Goal: Information Seeking & Learning: Compare options

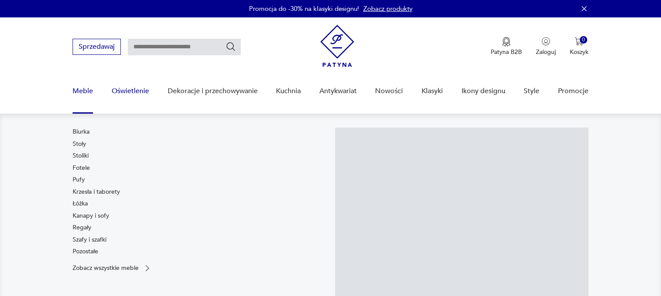
click at [116, 92] on link "Oświetlenie" at bounding box center [130, 90] width 37 height 33
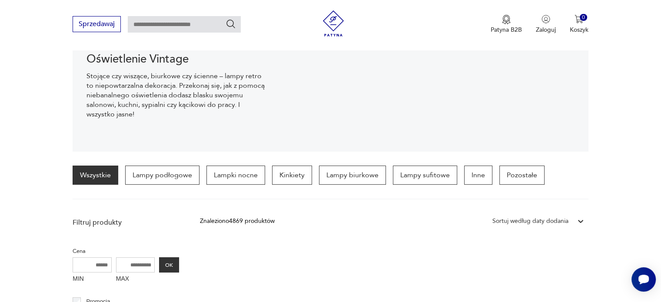
scroll to position [120, 0]
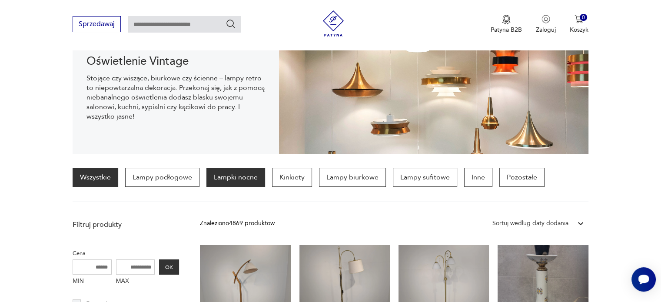
click at [232, 177] on p "Lampki nocne" at bounding box center [235, 177] width 59 height 19
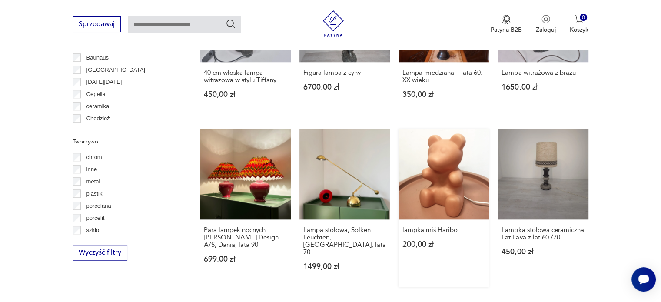
scroll to position [846, 0]
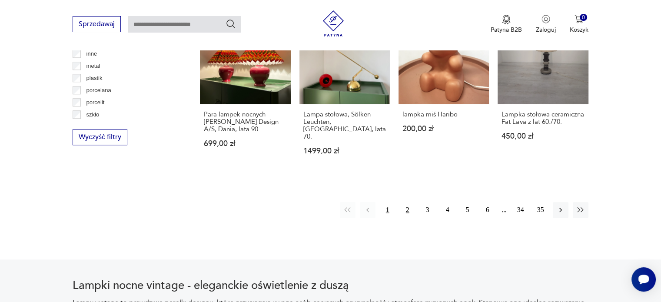
click at [408, 202] on button "2" at bounding box center [408, 210] width 16 height 16
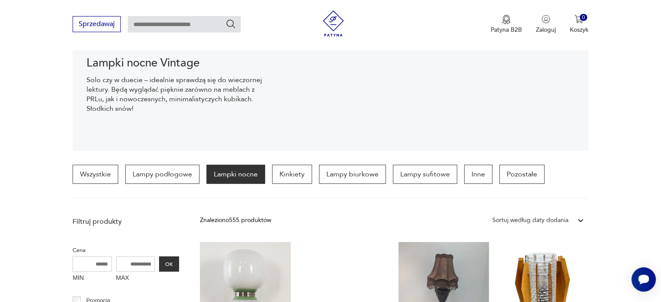
scroll to position [123, 0]
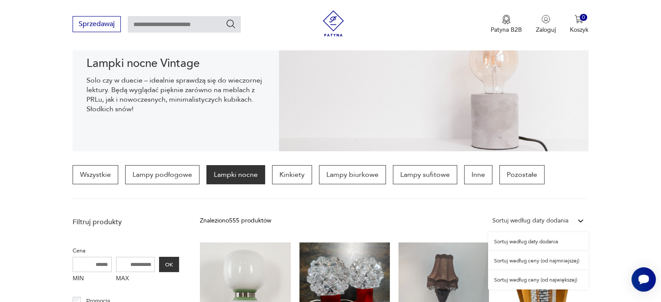
click at [531, 222] on div "Sortuj według daty dodania" at bounding box center [530, 221] width 76 height 10
click at [519, 282] on div "Sortuj według ceny (od największej)" at bounding box center [538, 279] width 100 height 19
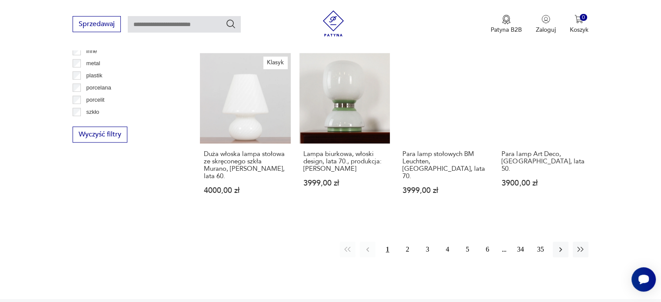
scroll to position [847, 0]
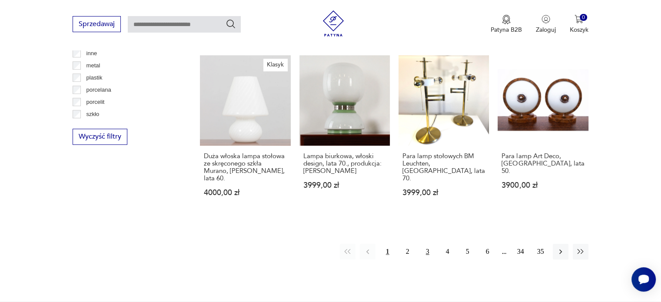
click at [427, 244] on button "3" at bounding box center [428, 252] width 16 height 16
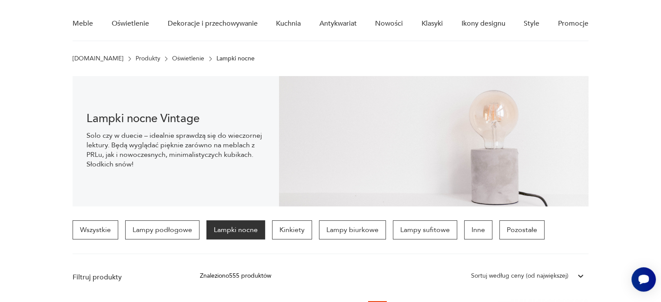
scroll to position [67, 0]
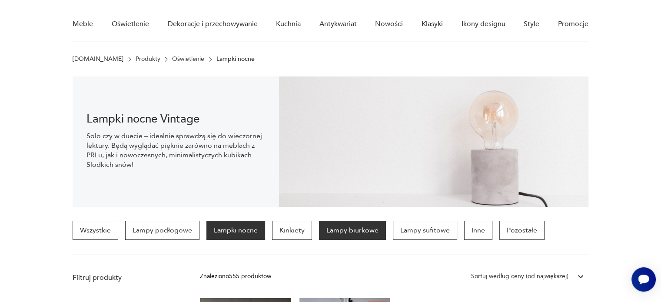
click at [361, 229] on p "Lampy biurkowe" at bounding box center [352, 230] width 67 height 19
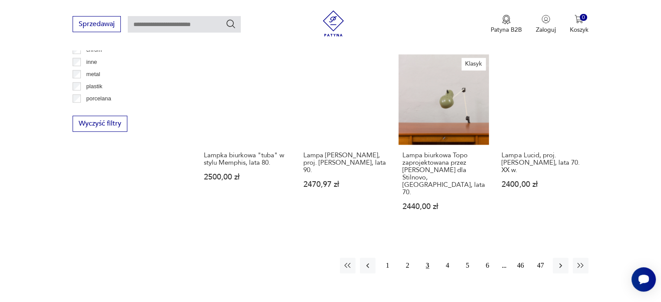
scroll to position [857, 0]
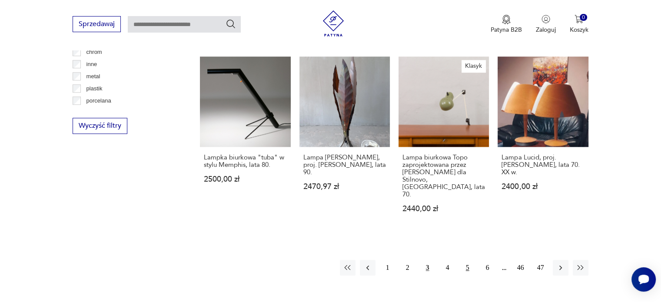
click at [466, 260] on button "5" at bounding box center [468, 268] width 16 height 16
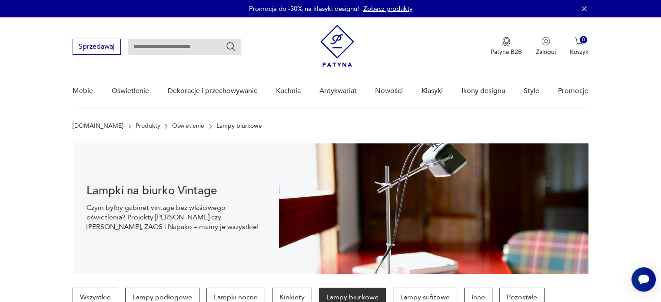
scroll to position [90, 0]
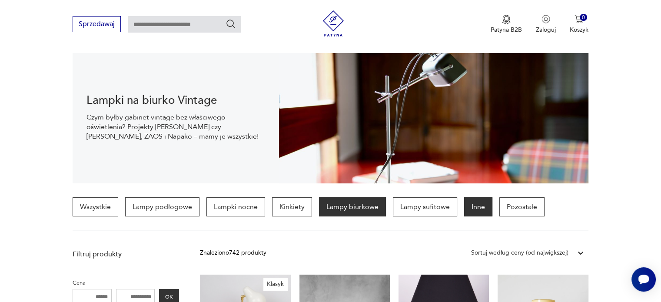
click at [472, 207] on p "Inne" at bounding box center [478, 206] width 28 height 19
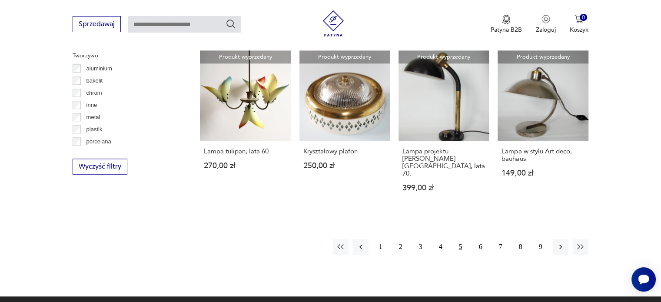
scroll to position [813, 0]
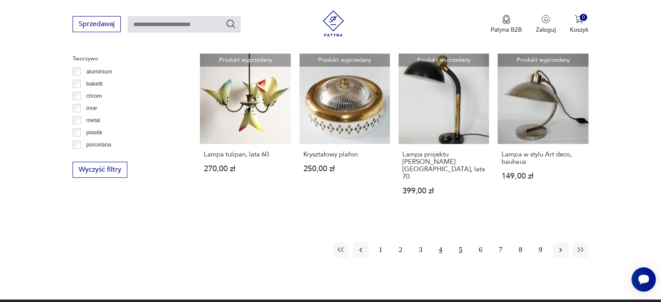
click at [442, 242] on button "4" at bounding box center [441, 250] width 16 height 16
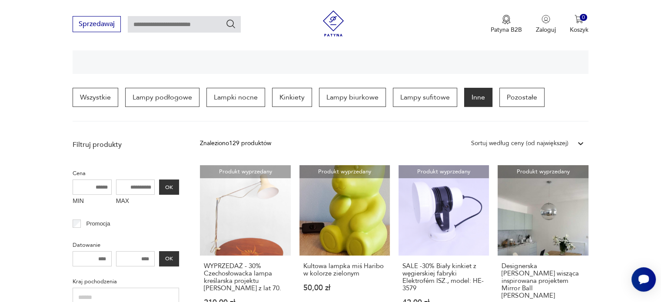
scroll to position [199, 0]
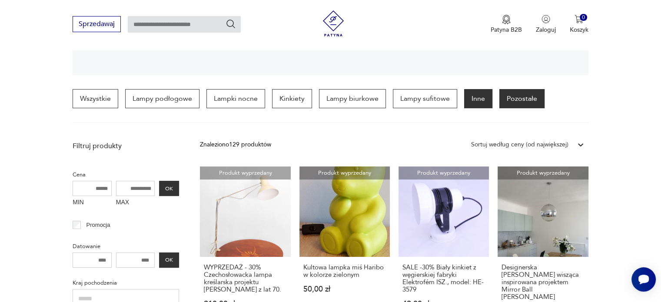
click at [510, 101] on p "Pozostałe" at bounding box center [521, 98] width 45 height 19
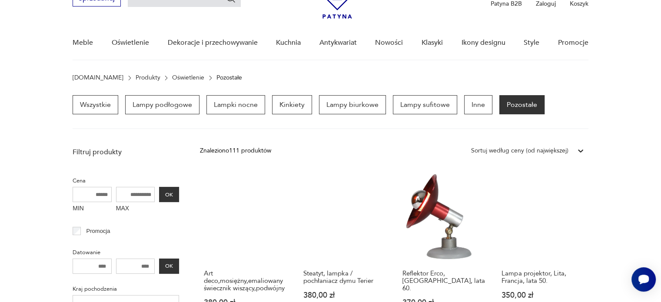
scroll to position [48, 0]
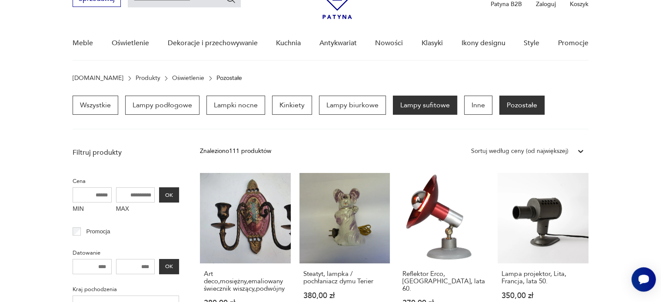
click at [435, 106] on p "Lampy sufitowe" at bounding box center [425, 105] width 64 height 19
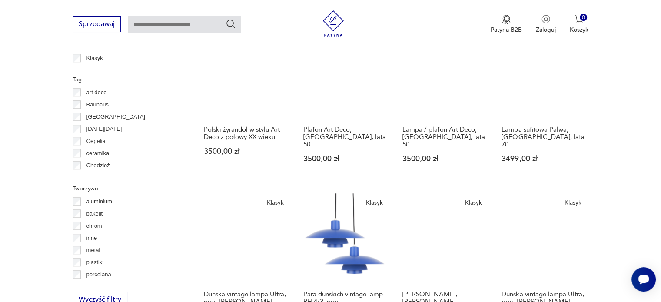
scroll to position [832, 0]
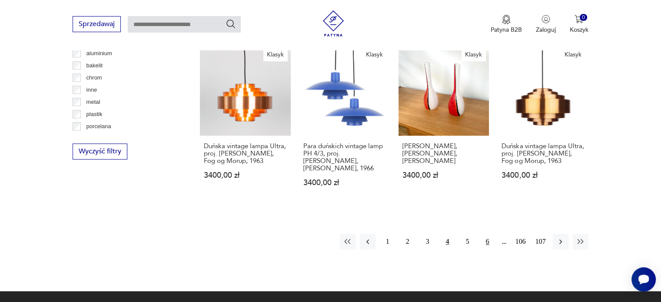
click at [486, 234] on button "6" at bounding box center [488, 242] width 16 height 16
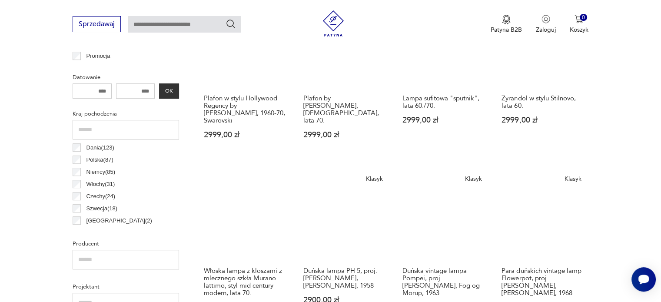
scroll to position [367, 0]
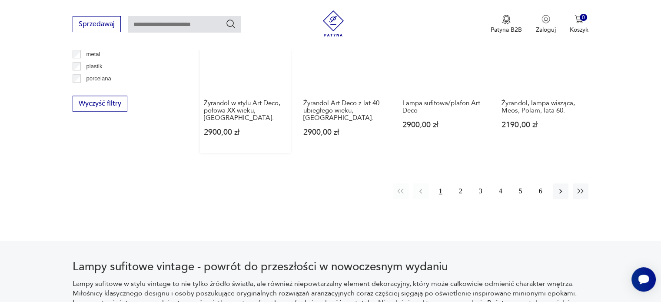
scroll to position [880, 0]
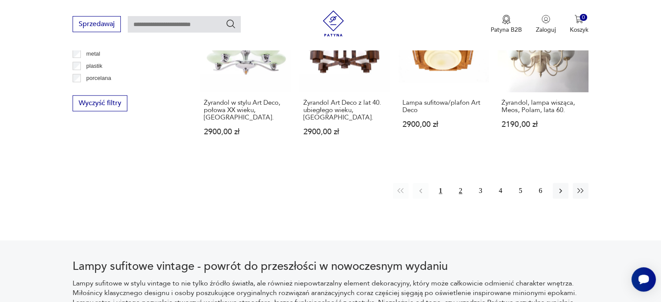
click at [461, 183] on button "2" at bounding box center [461, 191] width 16 height 16
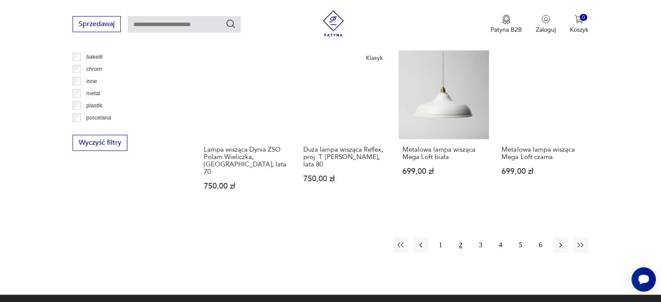
scroll to position [839, 0]
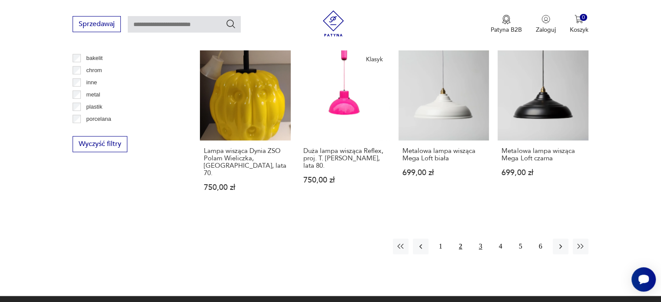
click at [480, 239] on button "3" at bounding box center [481, 247] width 16 height 16
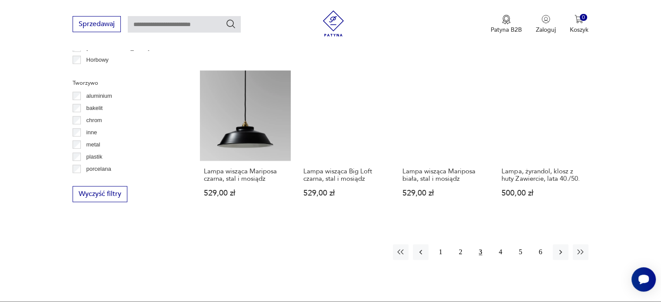
scroll to position [788, 0]
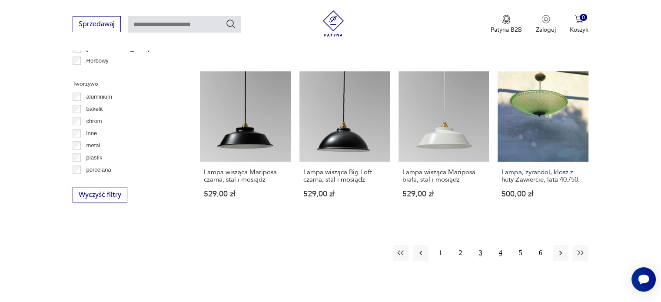
click at [502, 245] on button "4" at bounding box center [501, 253] width 16 height 16
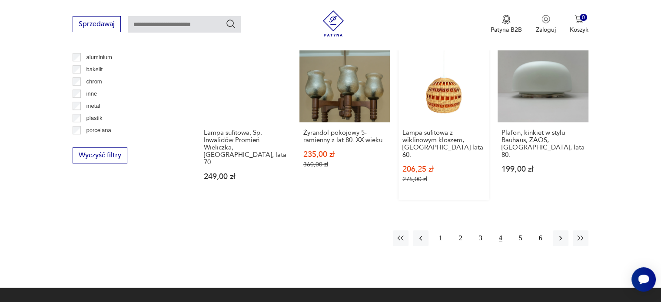
scroll to position [831, 0]
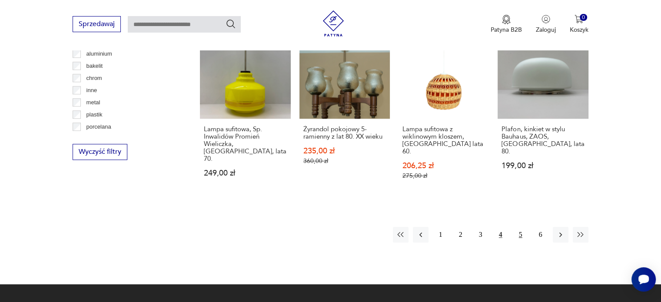
click at [521, 227] on button "5" at bounding box center [521, 235] width 16 height 16
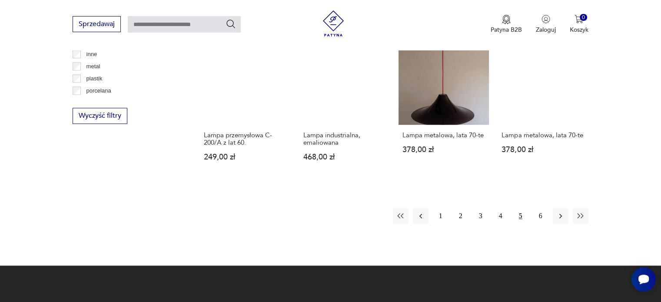
scroll to position [867, 0]
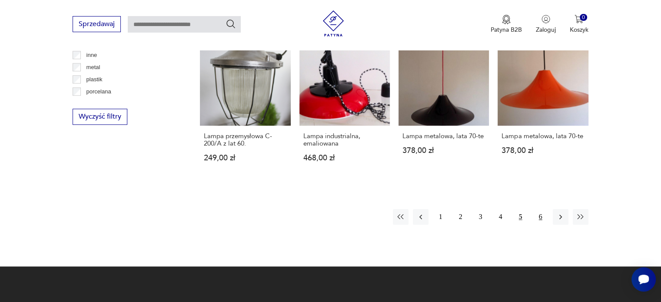
click at [540, 209] on button "6" at bounding box center [541, 217] width 16 height 16
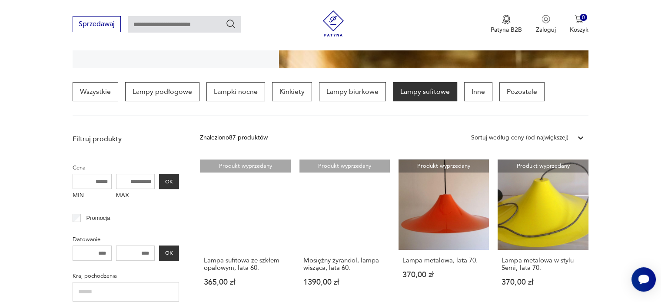
scroll to position [180, 0]
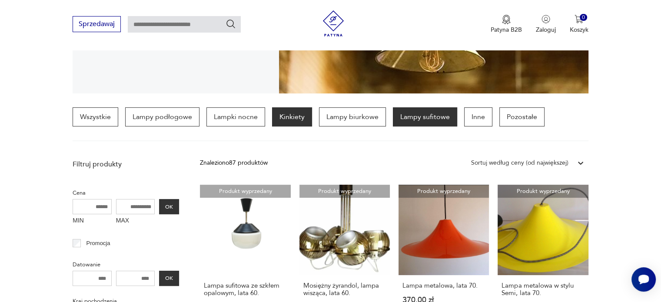
click at [287, 116] on p "Kinkiety" at bounding box center [292, 116] width 40 height 19
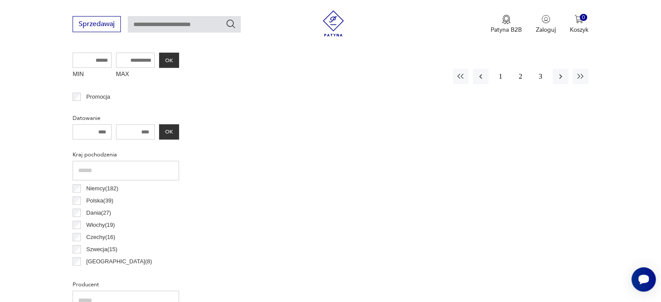
scroll to position [325, 0]
click at [498, 78] on button "1" at bounding box center [501, 79] width 16 height 16
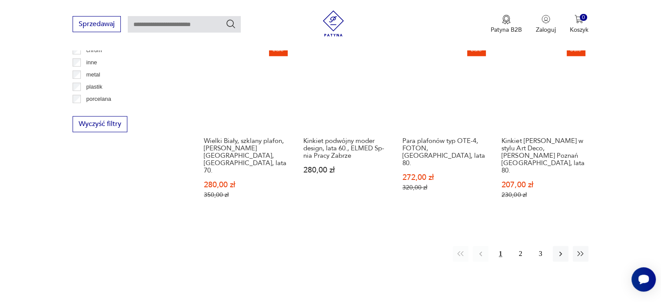
scroll to position [857, 0]
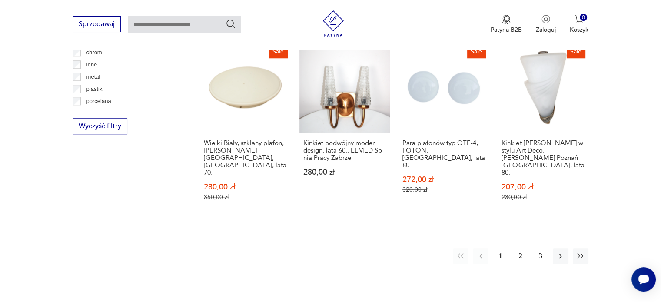
click at [524, 248] on button "2" at bounding box center [521, 256] width 16 height 16
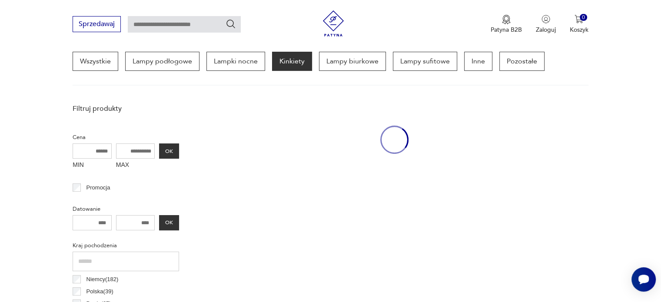
scroll to position [204, 0]
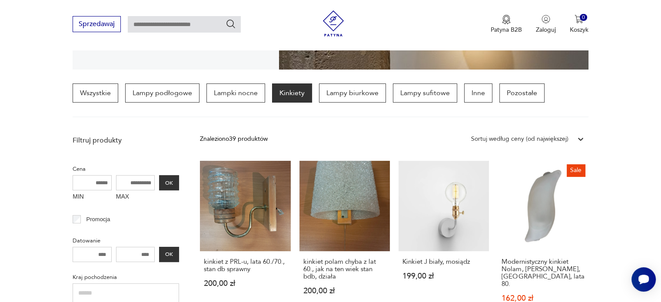
click at [524, 218] on link "Sale Modernistyczny kinkiet Nolam, Benedykt Nowicki, Polska, lata 80. 162,00 zł…" at bounding box center [543, 245] width 90 height 168
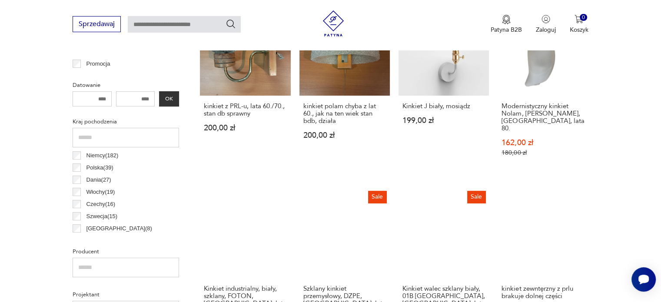
scroll to position [361, 0]
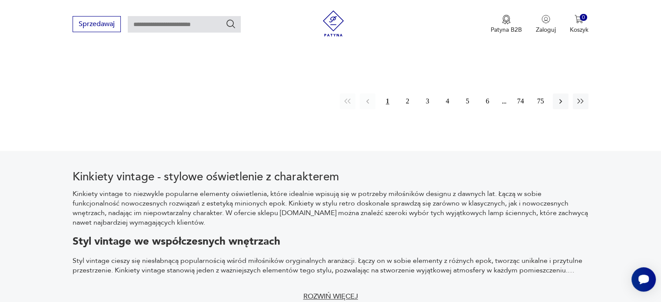
scroll to position [1012, 0]
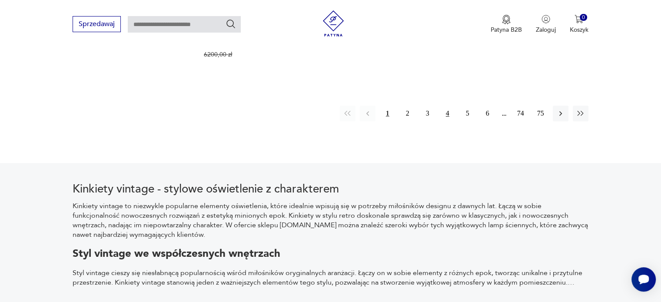
click at [450, 106] on button "4" at bounding box center [448, 114] width 16 height 16
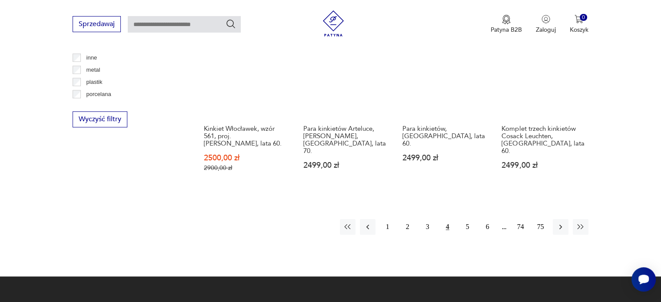
scroll to position [916, 0]
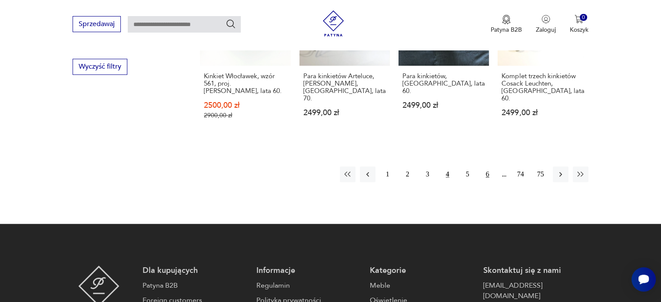
click at [487, 166] on button "6" at bounding box center [488, 174] width 16 height 16
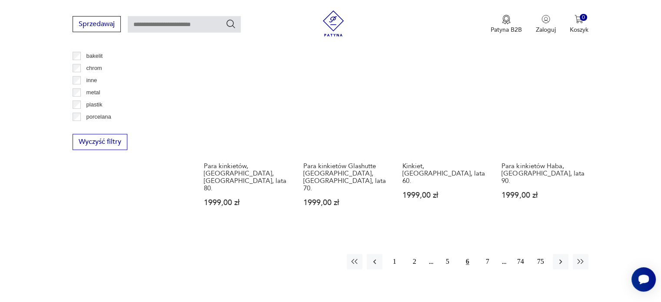
scroll to position [840, 0]
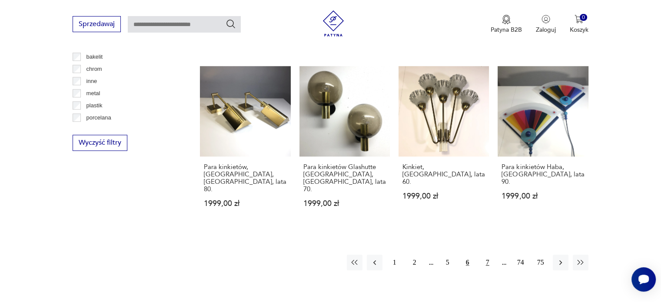
click at [488, 255] on button "7" at bounding box center [488, 263] width 16 height 16
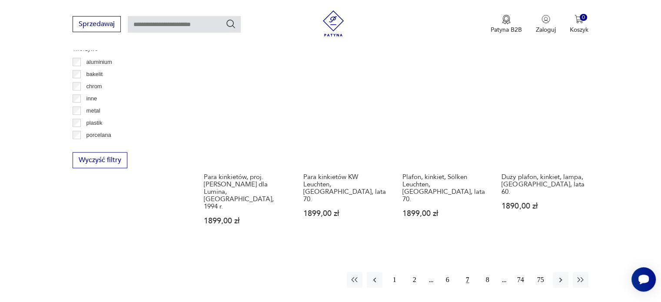
scroll to position [822, 0]
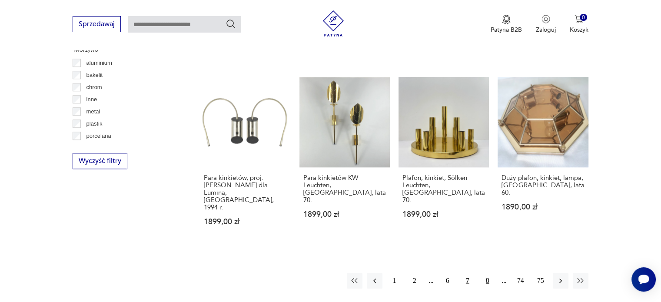
click at [488, 273] on button "8" at bounding box center [488, 281] width 16 height 16
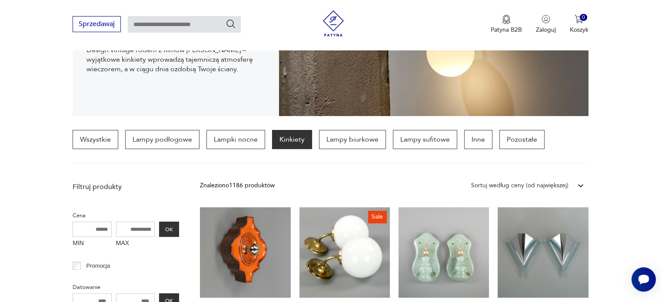
scroll to position [135, 0]
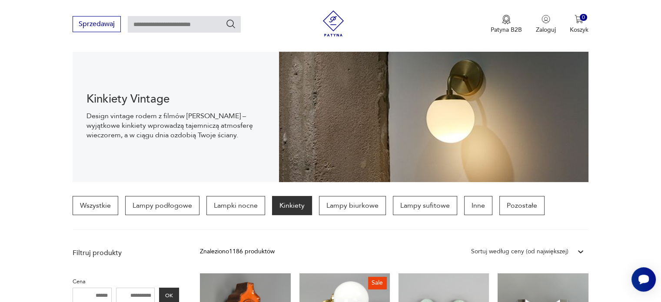
scroll to position [0, 0]
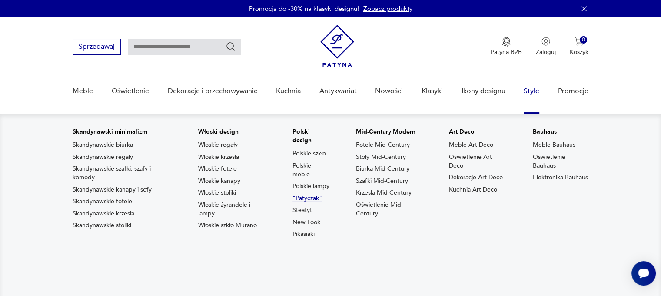
click at [310, 196] on link ""Patyczak"" at bounding box center [307, 198] width 30 height 9
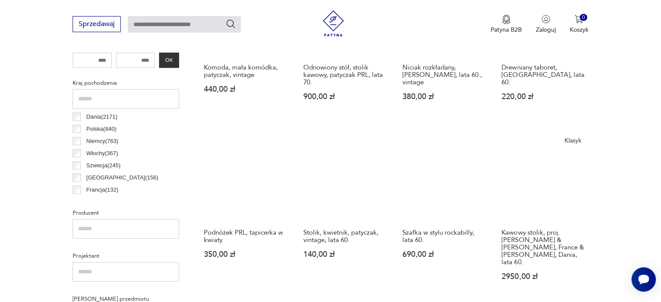
scroll to position [424, 0]
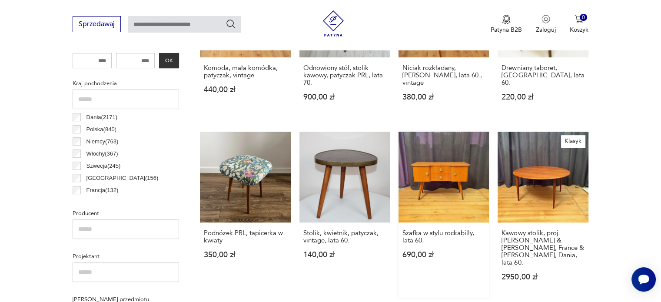
click at [440, 181] on link "Szafka w stylu rockabilly, lata 60. 690,00 zł" at bounding box center [443, 215] width 90 height 166
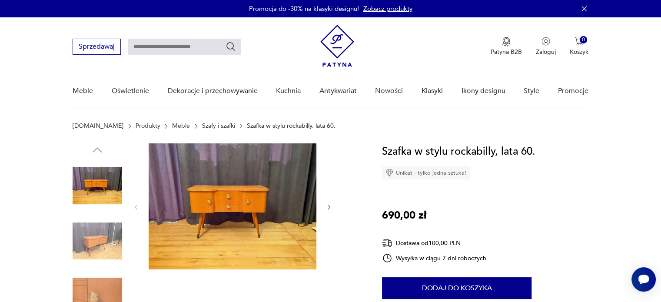
click at [250, 180] on img at bounding box center [233, 206] width 168 height 126
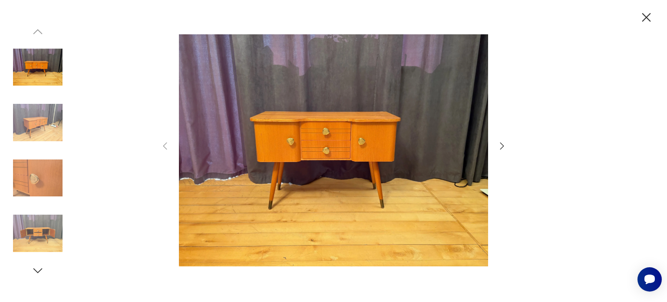
click at [502, 146] on icon "button" at bounding box center [502, 146] width 10 height 10
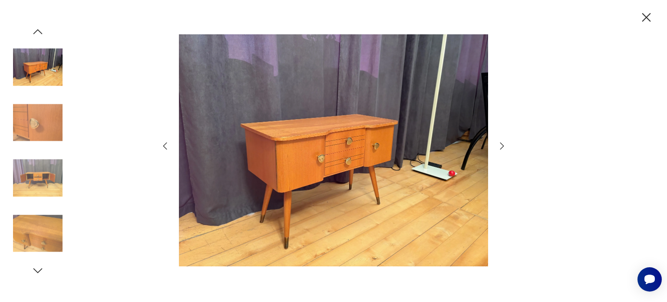
click at [502, 146] on icon "button" at bounding box center [502, 146] width 10 height 10
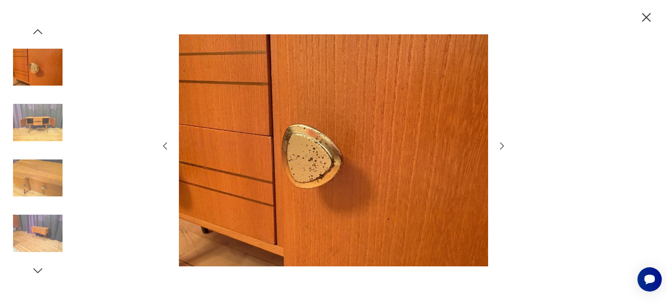
click at [502, 146] on icon "button" at bounding box center [502, 146] width 10 height 10
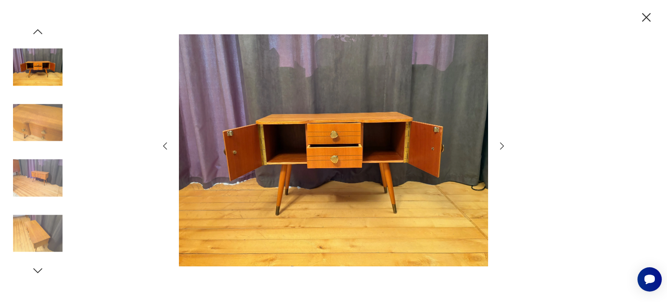
click at [502, 146] on icon "button" at bounding box center [502, 146] width 10 height 10
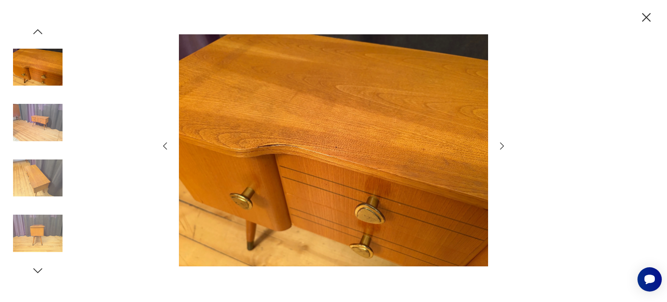
scroll to position [424, 0]
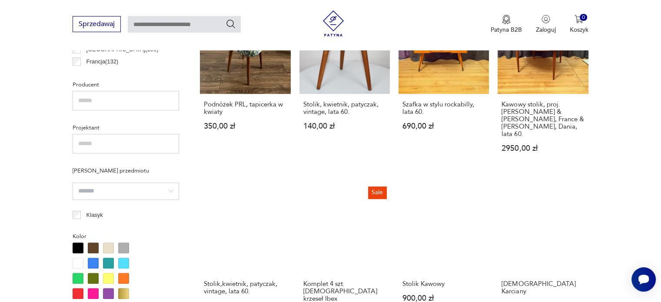
scroll to position [572, 0]
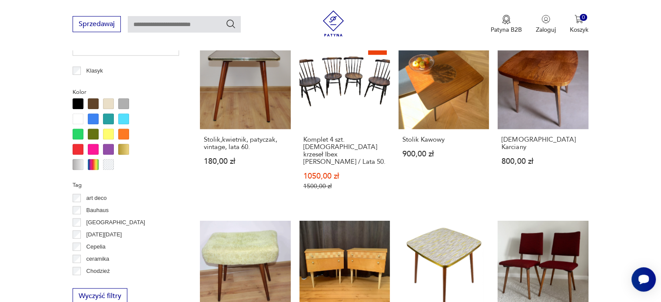
click at [431, 221] on link "Stolik w stylu rockabilly z lat 60. 650,00 zł" at bounding box center [443, 300] width 90 height 158
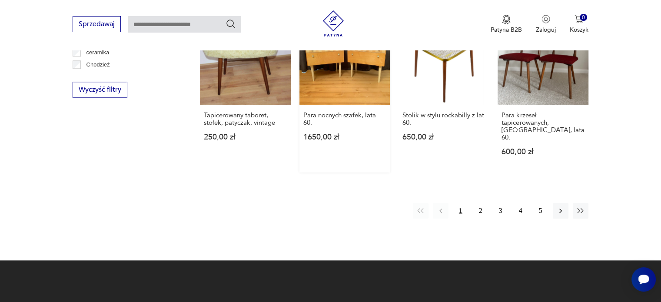
scroll to position [912, 0]
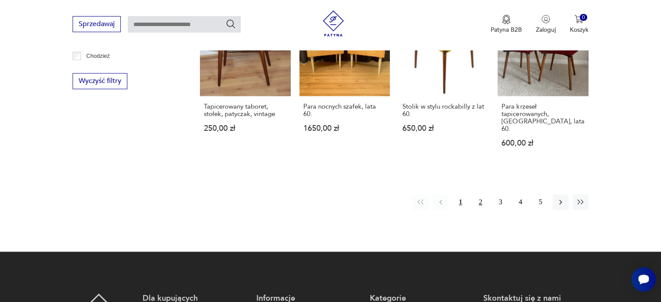
click at [481, 194] on button "2" at bounding box center [481, 202] width 16 height 16
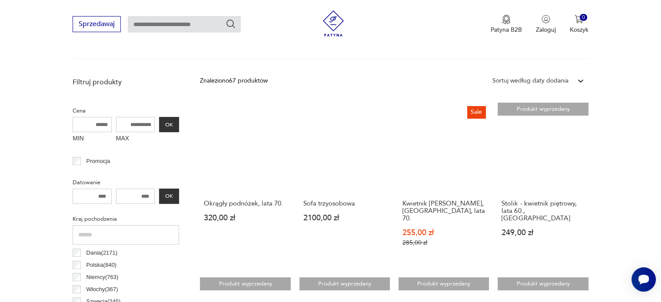
scroll to position [289, 0]
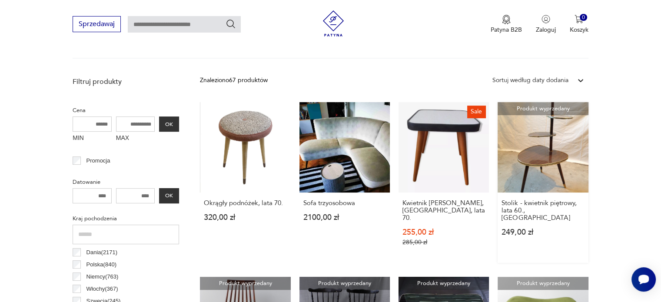
click at [548, 142] on link "Produkt wyprzedany Stolik - kwietnik piętrowy, lata 60., Niemcy 249,00 zł" at bounding box center [543, 182] width 90 height 161
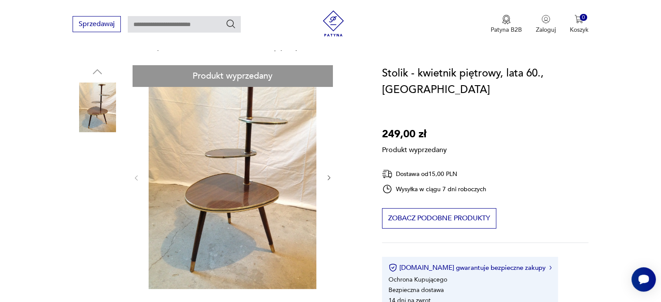
scroll to position [78, 0]
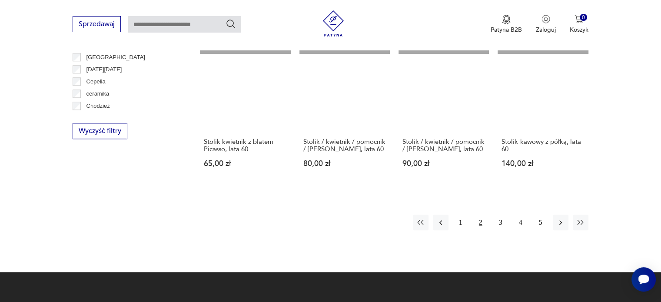
scroll to position [863, 0]
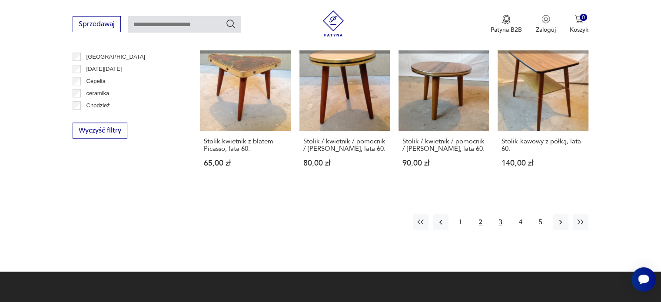
click at [499, 214] on button "3" at bounding box center [501, 222] width 16 height 16
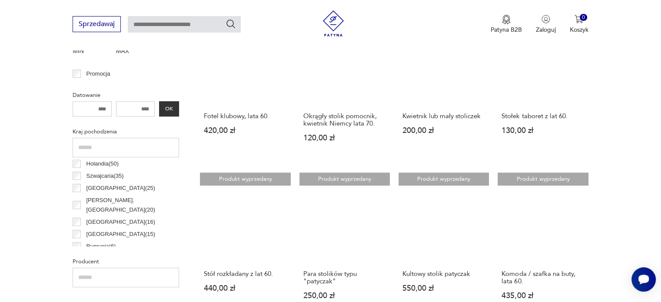
scroll to position [412, 0]
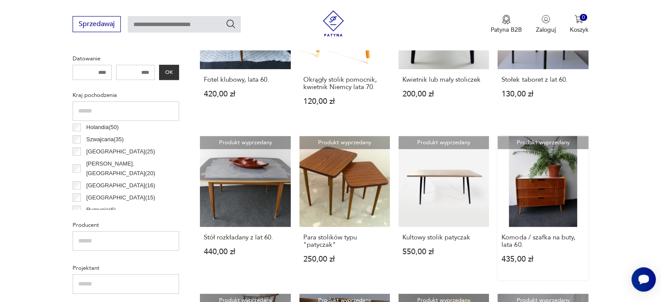
click at [533, 195] on link "Produkt wyprzedany Komoda / szafka na buty, lata 60. 435,00 zł" at bounding box center [543, 207] width 90 height 143
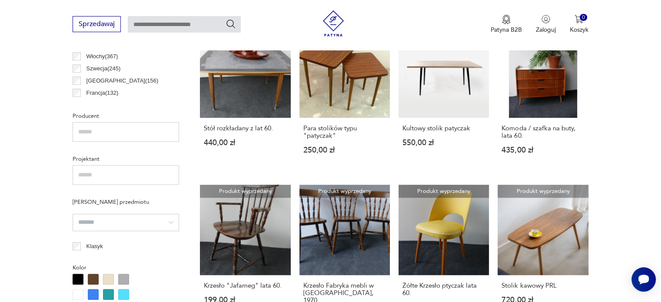
scroll to position [532, 0]
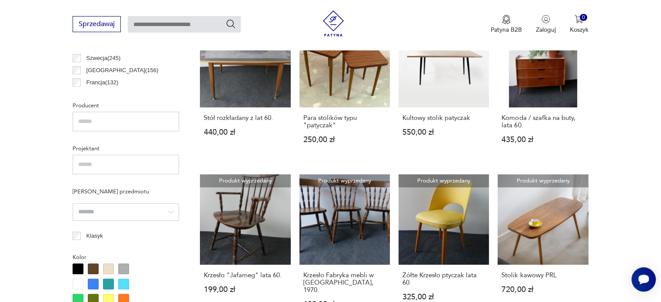
drag, startPoint x: 29, startPoint y: 139, endPoint x: 26, endPoint y: 81, distance: 58.3
click at [26, 81] on section "Filtruj produkty Cena MIN MAX OK Promocja Datowanie OK Kraj pochodzenia Dania (…" at bounding box center [330, 204] width 661 height 748
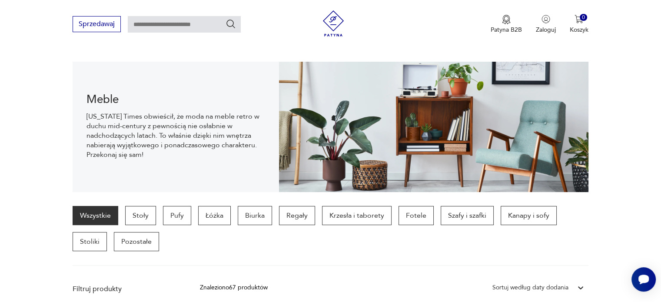
scroll to position [91, 0]
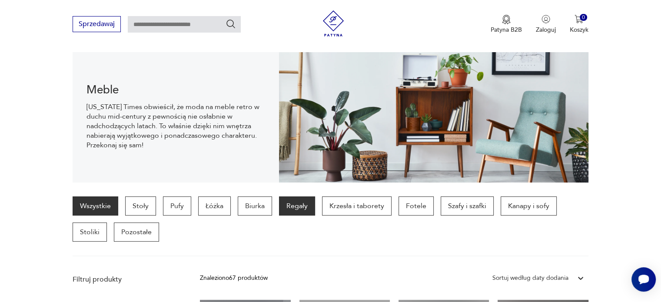
click at [299, 207] on p "Regały" at bounding box center [297, 205] width 36 height 19
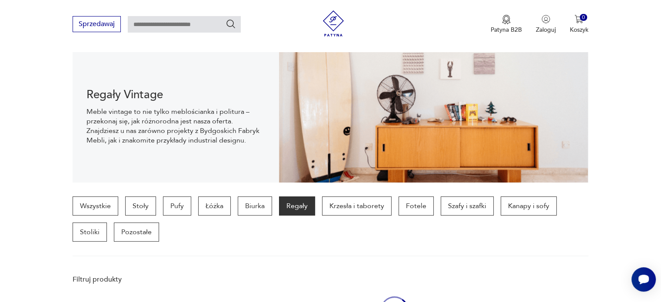
scroll to position [230, 0]
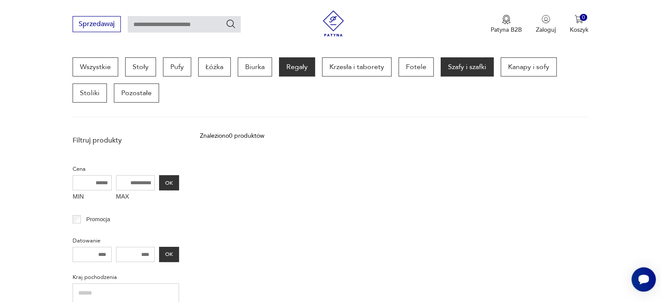
click at [448, 63] on p "Szafy i szafki" at bounding box center [467, 66] width 53 height 19
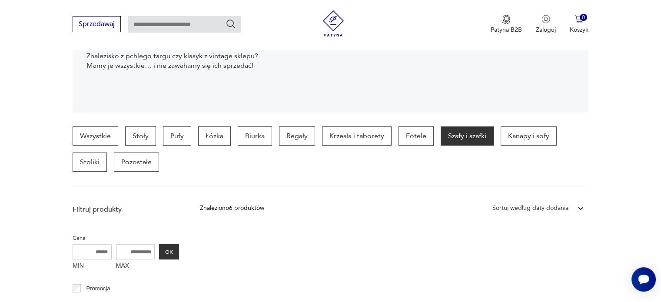
scroll to position [164, 0]
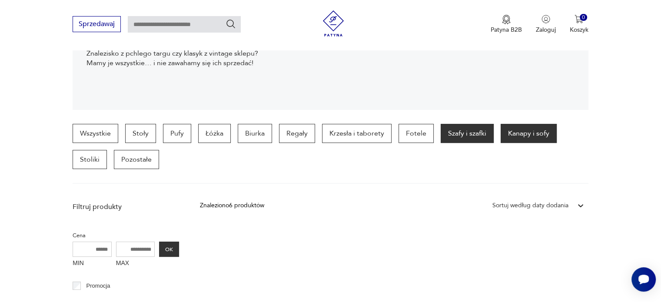
click at [538, 133] on p "Kanapy i sofy" at bounding box center [529, 133] width 56 height 19
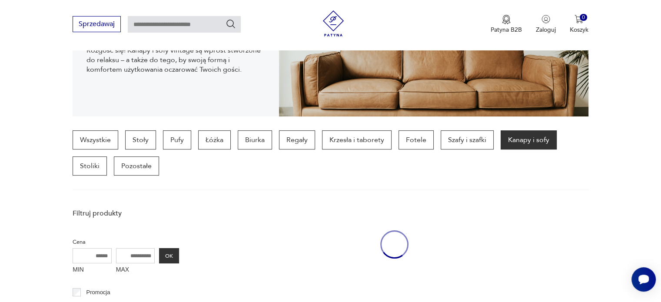
scroll to position [230, 0]
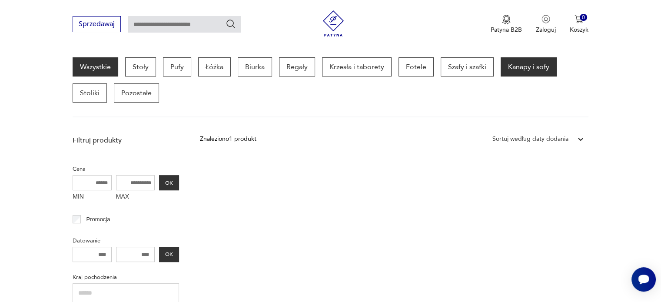
click at [101, 69] on link "Wszystkie" at bounding box center [96, 66] width 46 height 19
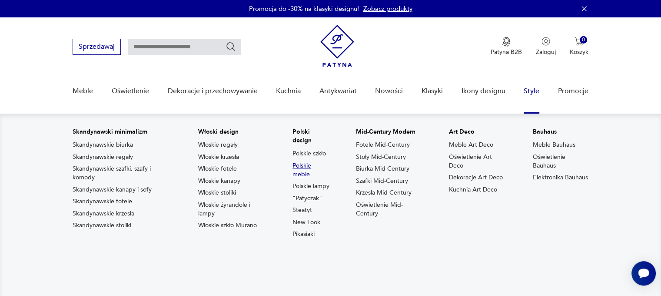
click at [304, 161] on link "Polskie meble" at bounding box center [310, 169] width 37 height 17
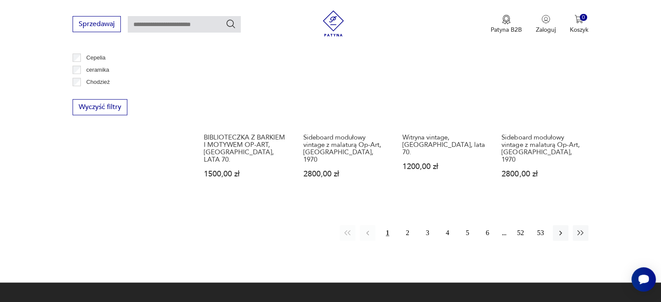
scroll to position [886, 0]
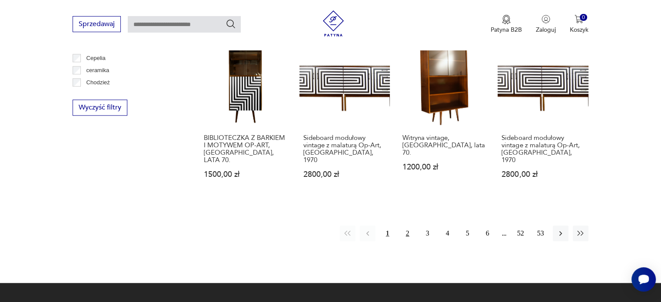
click at [409, 226] on button "2" at bounding box center [408, 234] width 16 height 16
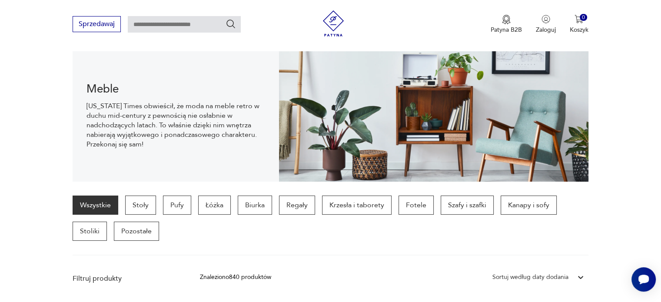
scroll to position [93, 0]
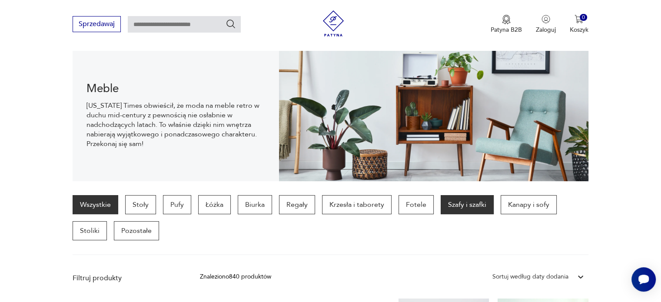
click at [465, 206] on p "Szafy i szafki" at bounding box center [467, 204] width 53 height 19
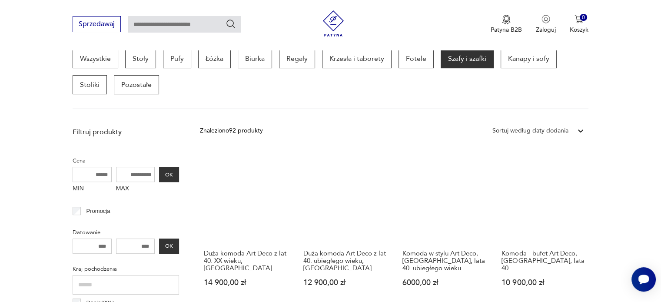
scroll to position [238, 0]
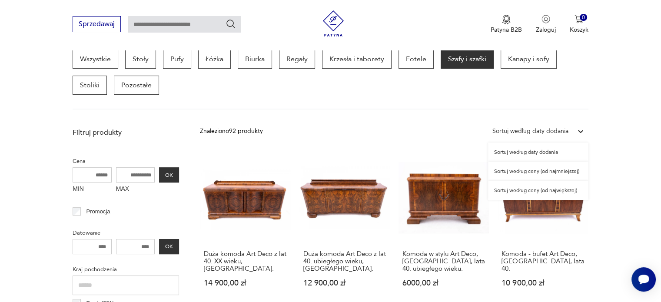
click at [537, 130] on div "Sortuj według daty dodania" at bounding box center [530, 131] width 76 height 10
click at [516, 188] on div "Sortuj według ceny (od największej)" at bounding box center [538, 190] width 100 height 19
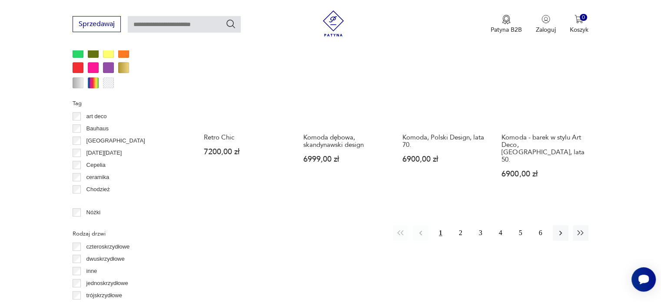
scroll to position [873, 0]
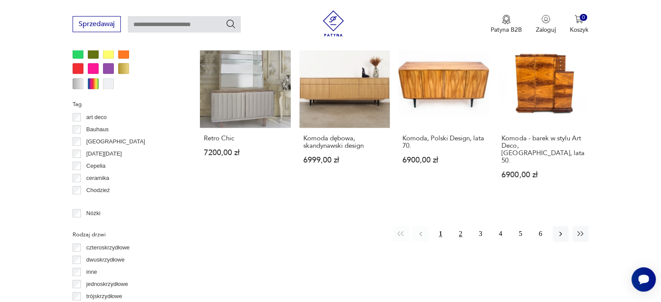
click at [462, 226] on button "2" at bounding box center [461, 234] width 16 height 16
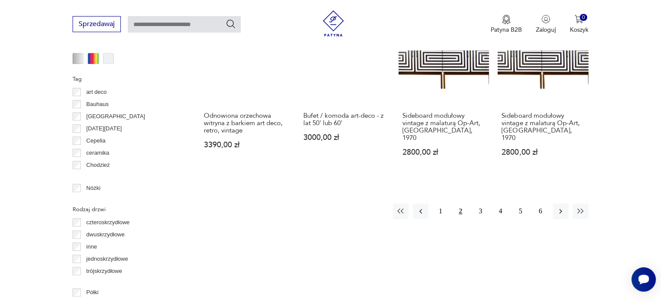
scroll to position [896, 0]
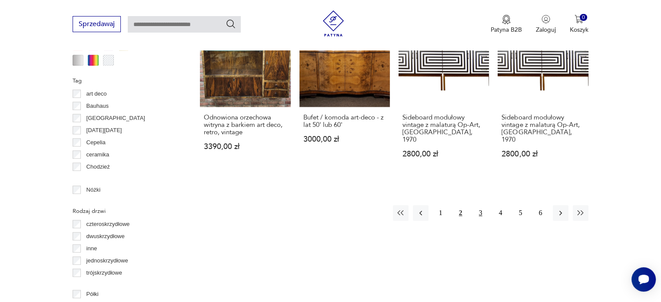
click at [483, 205] on button "3" at bounding box center [481, 213] width 16 height 16
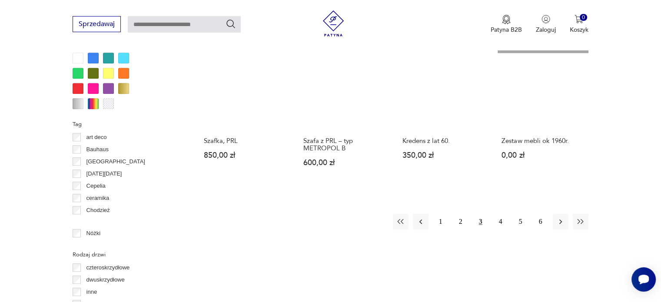
scroll to position [852, 0]
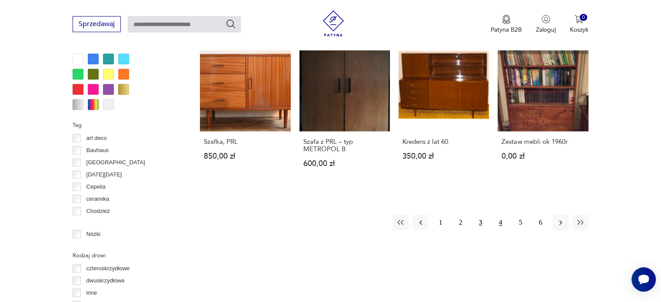
click at [501, 220] on button "4" at bounding box center [501, 223] width 16 height 16
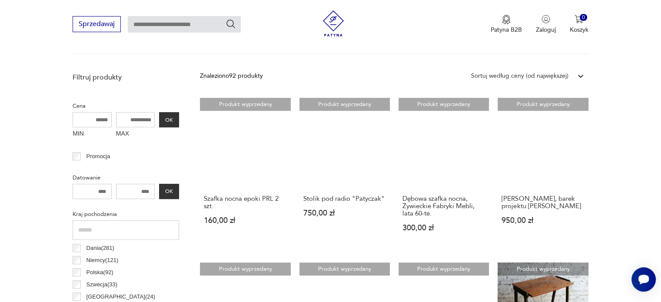
scroll to position [296, 0]
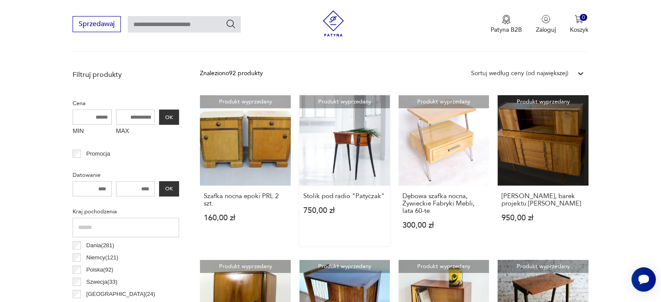
click at [347, 140] on link "Produkt wyprzedany Stolik pod radio "Patyczak" 750,00 zł" at bounding box center [344, 170] width 90 height 151
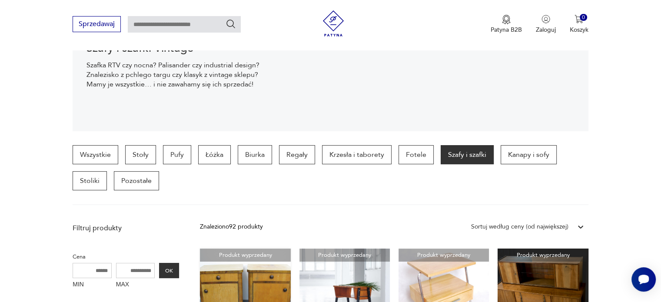
scroll to position [142, 0]
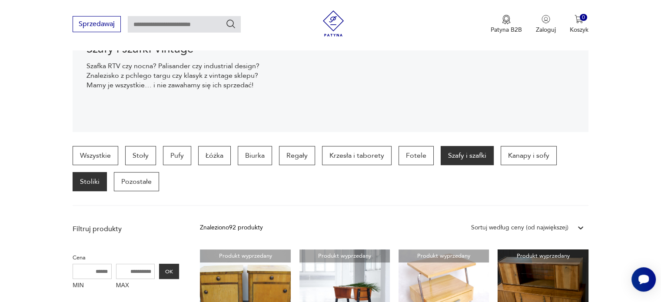
click at [98, 179] on p "Stoliki" at bounding box center [90, 181] width 34 height 19
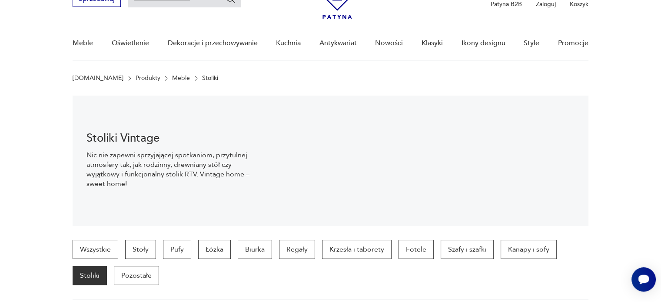
scroll to position [44, 0]
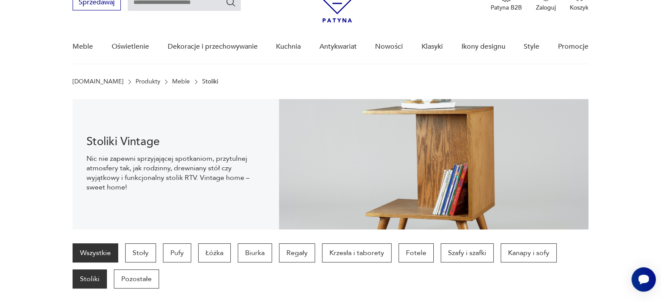
click at [107, 256] on link "Wszystkie" at bounding box center [96, 252] width 46 height 19
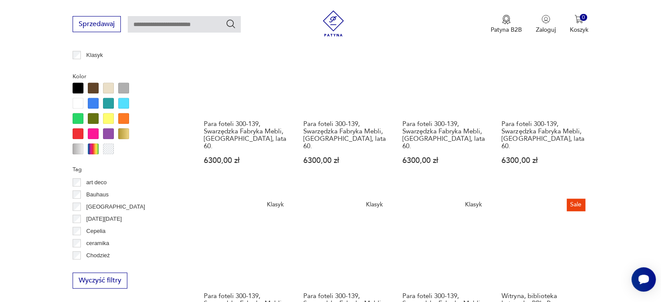
scroll to position [712, 0]
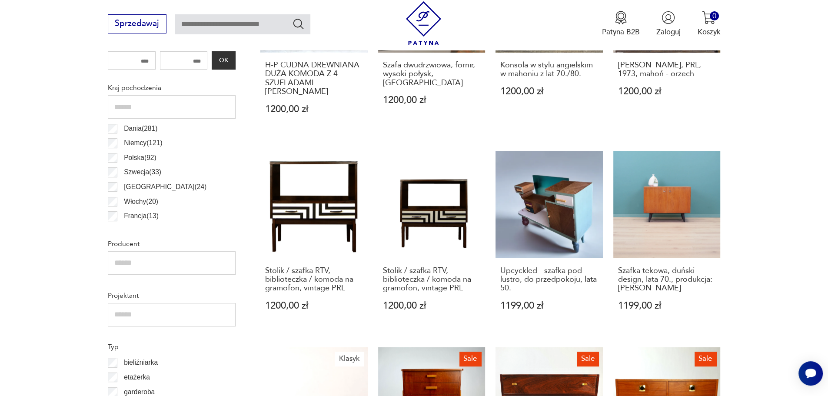
scroll to position [512, 0]
